Goal: Information Seeking & Learning: Understand process/instructions

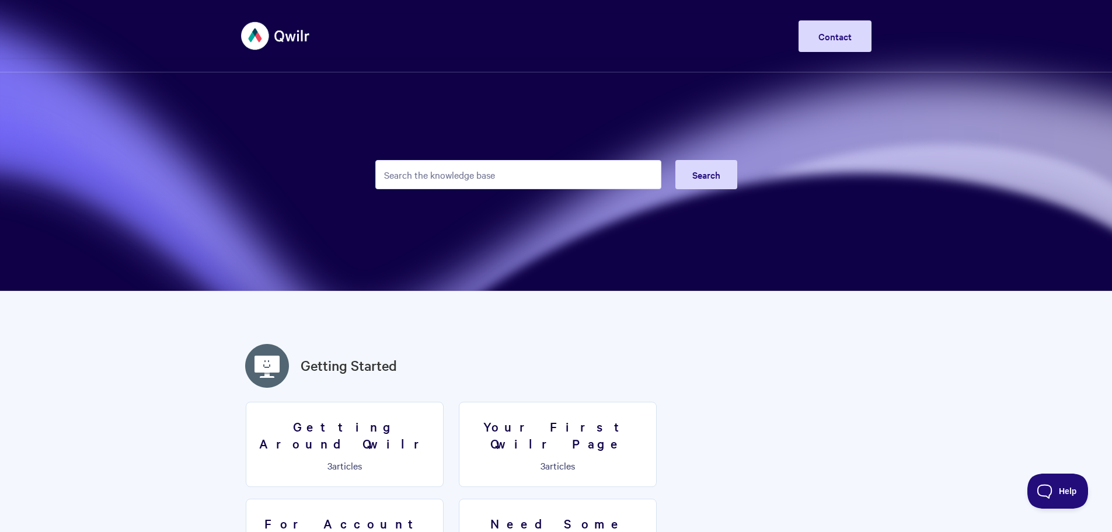
click at [428, 176] on input "Search the knowledge base" at bounding box center [518, 174] width 286 height 29
type input "reminder"
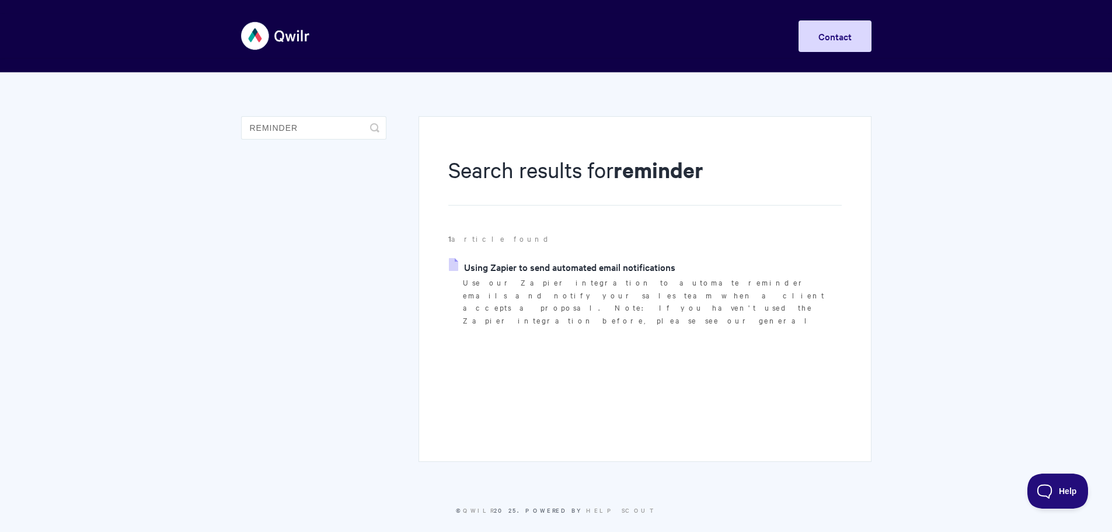
click at [609, 271] on link "Using Zapier to send automated email notifications" at bounding box center [562, 267] width 226 height 18
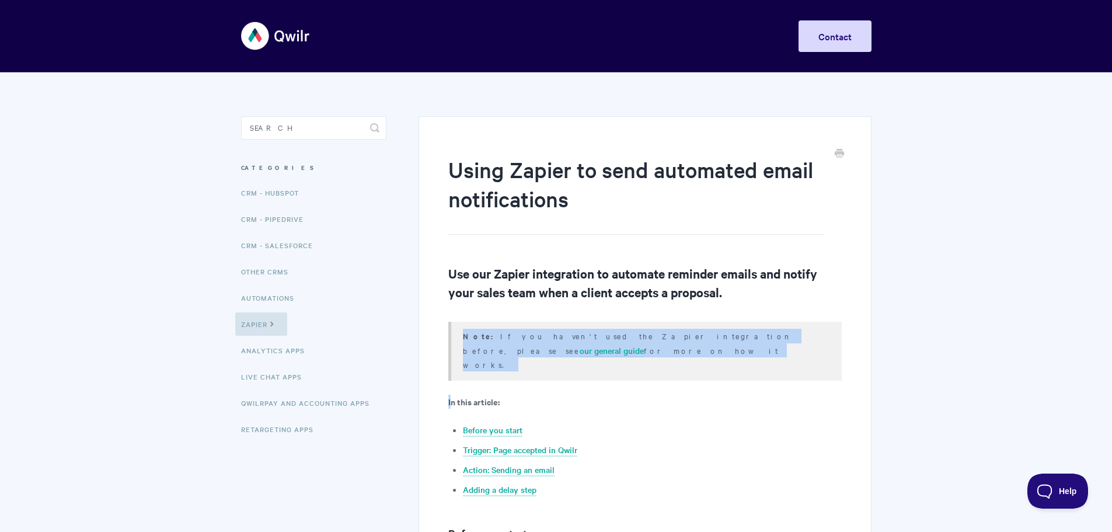
drag, startPoint x: 445, startPoint y: 328, endPoint x: 452, endPoint y: 362, distance: 34.6
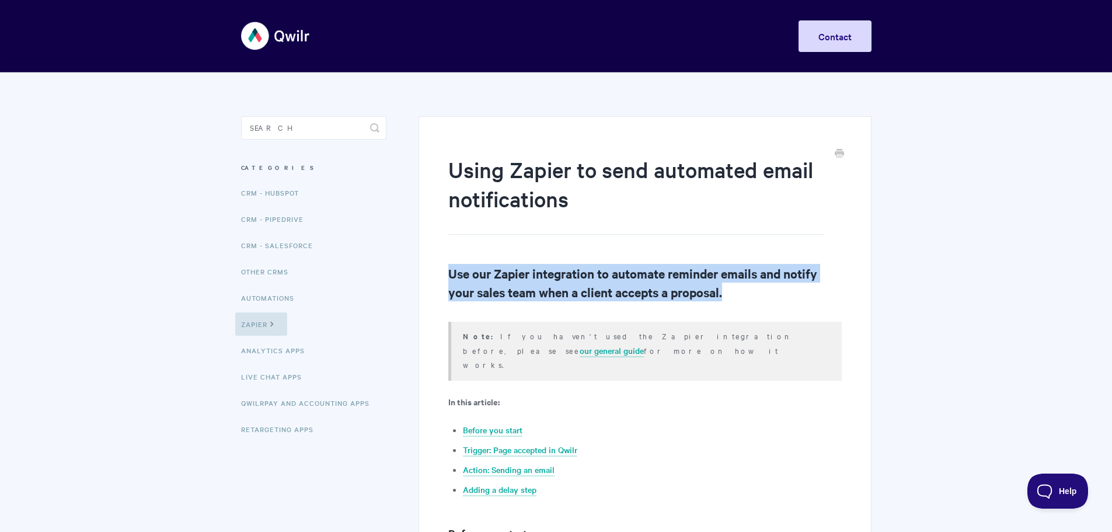
drag, startPoint x: 427, startPoint y: 267, endPoint x: 439, endPoint y: 323, distance: 57.3
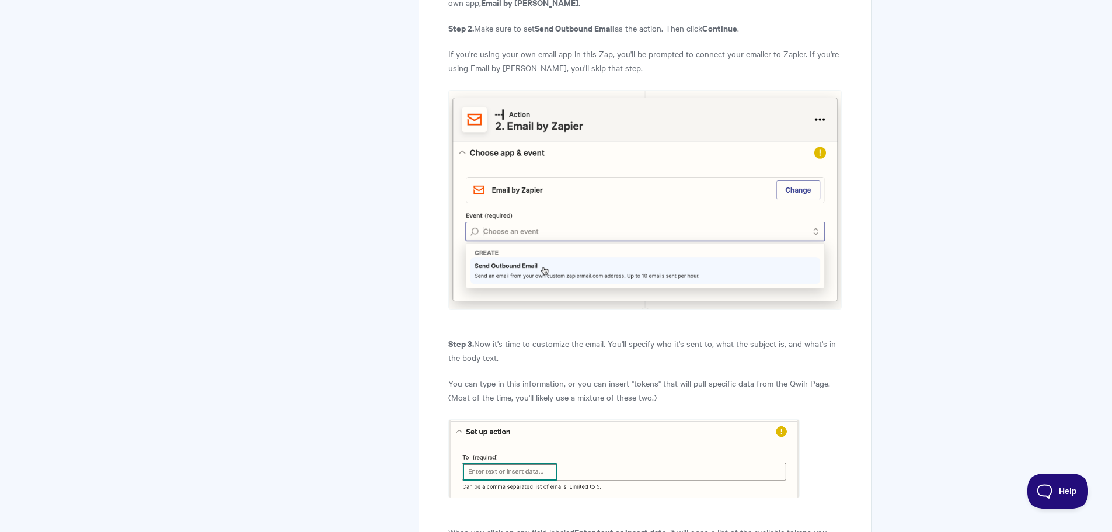
scroll to position [1751, 0]
